Goal: Information Seeking & Learning: Understand process/instructions

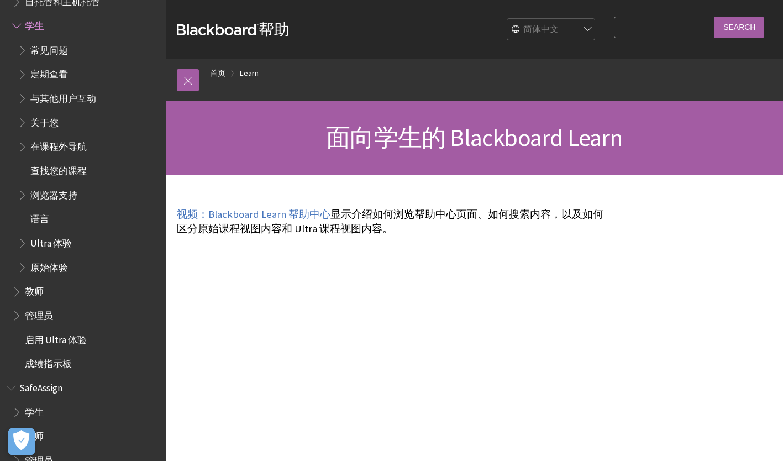
scroll to position [55, 0]
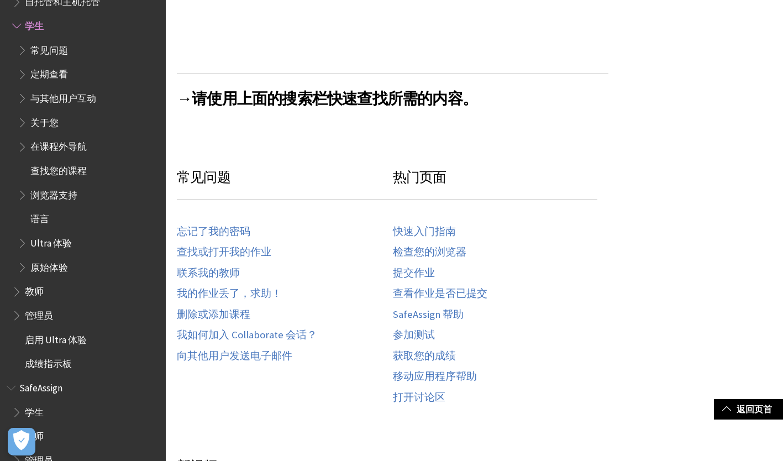
scroll to position [442, 0]
click at [423, 271] on link "提交作业" at bounding box center [414, 272] width 42 height 13
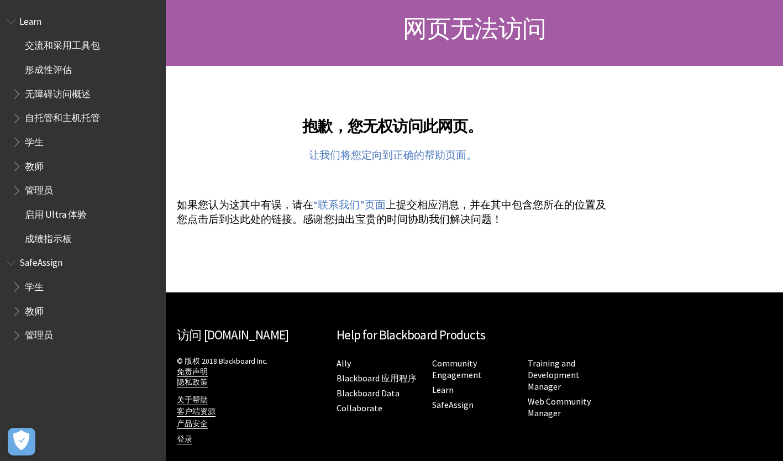
scroll to position [110, 0]
